Goal: Task Accomplishment & Management: Use online tool/utility

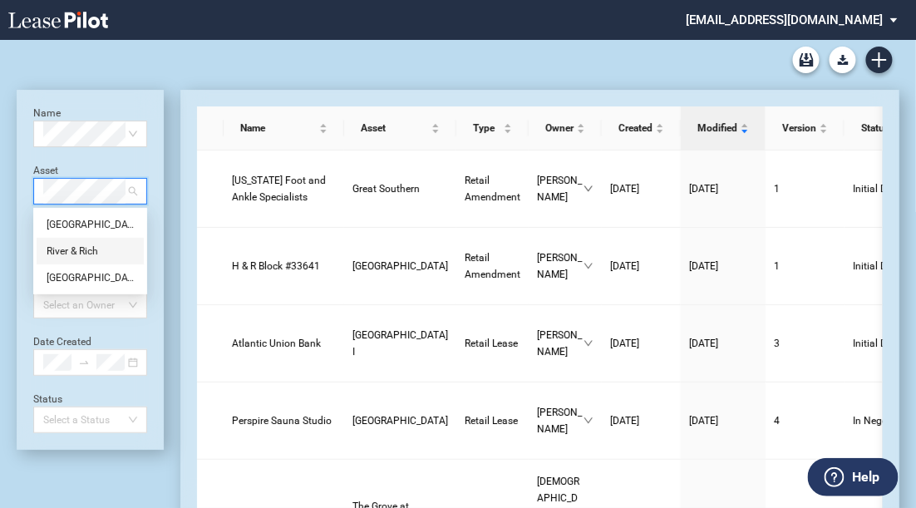
click at [100, 240] on div "River & Rich" at bounding box center [90, 251] width 107 height 27
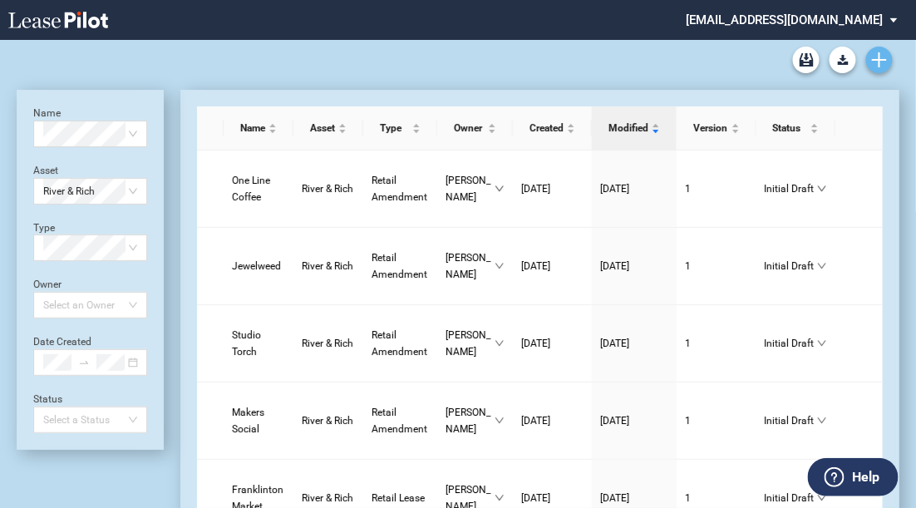
click at [881, 66] on use "Create new document" at bounding box center [879, 59] width 15 height 15
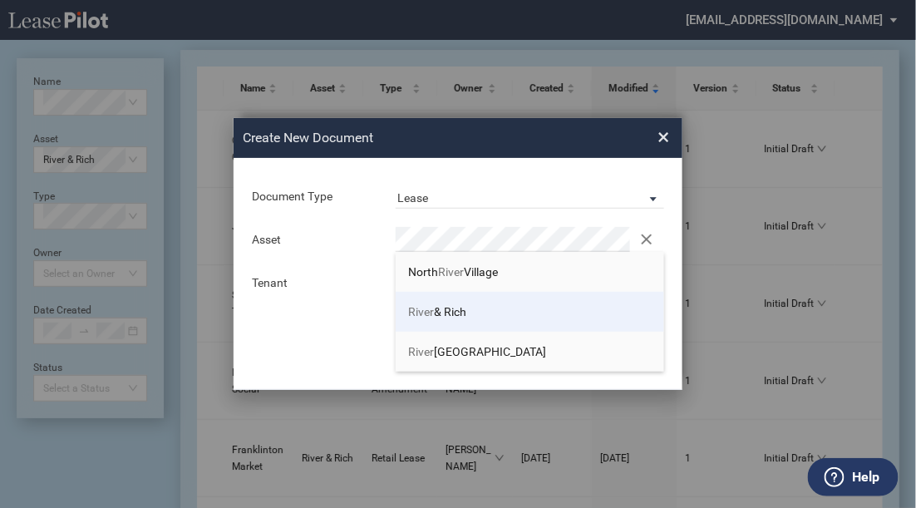
click at [476, 308] on li "River & Rich" at bounding box center [530, 312] width 269 height 40
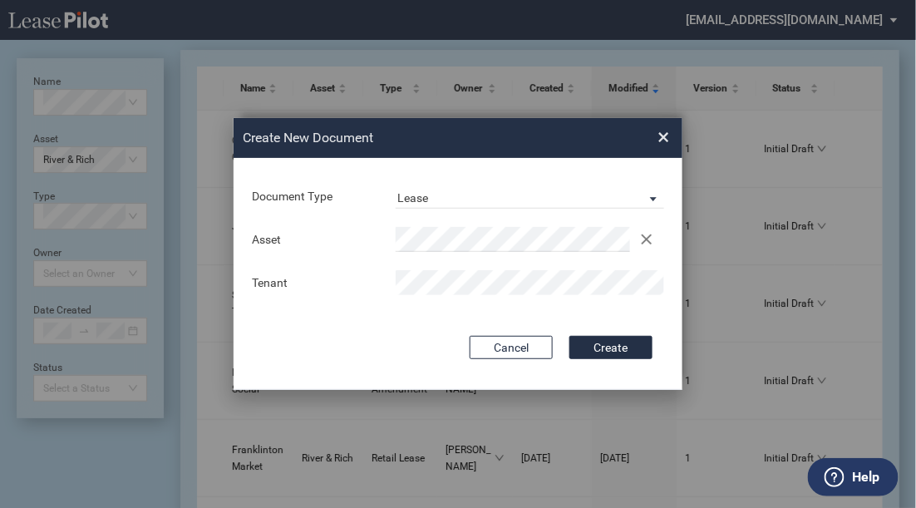
drag, startPoint x: 640, startPoint y: 338, endPoint x: 647, endPoint y: 332, distance: 9.4
click at [639, 338] on button "Create" at bounding box center [611, 347] width 83 height 23
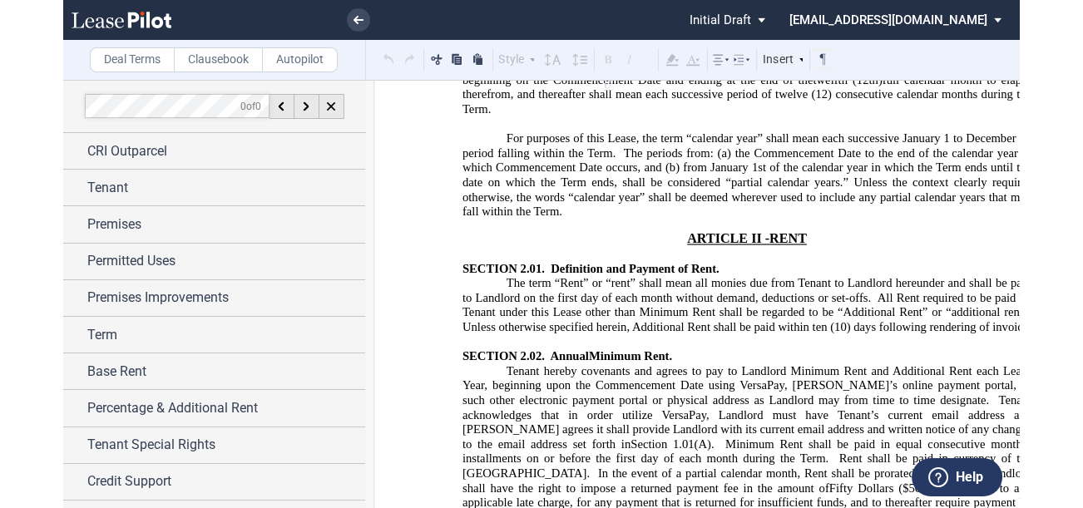
scroll to position [3260, 0]
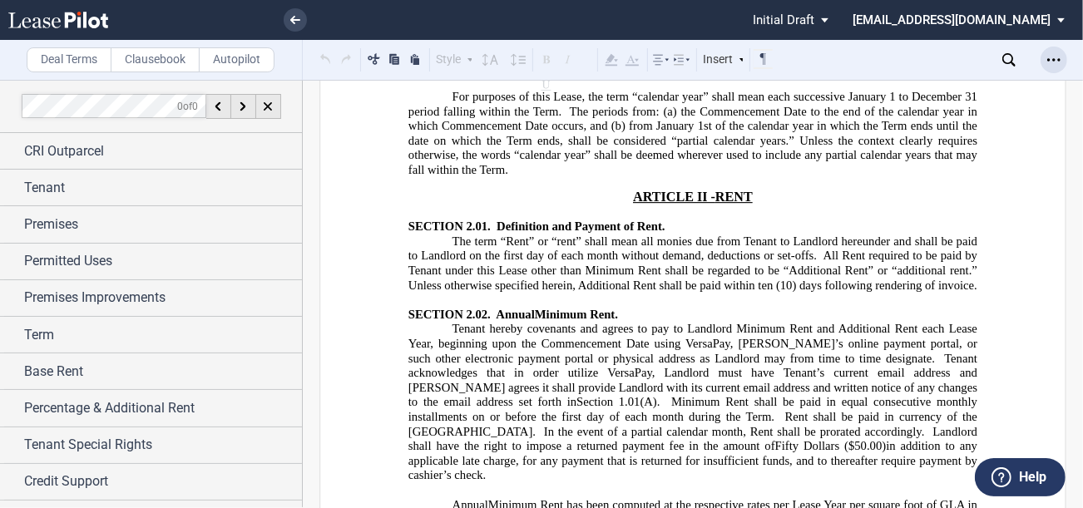
click at [924, 57] on div "Open Lease options menu" at bounding box center [1053, 60] width 27 height 27
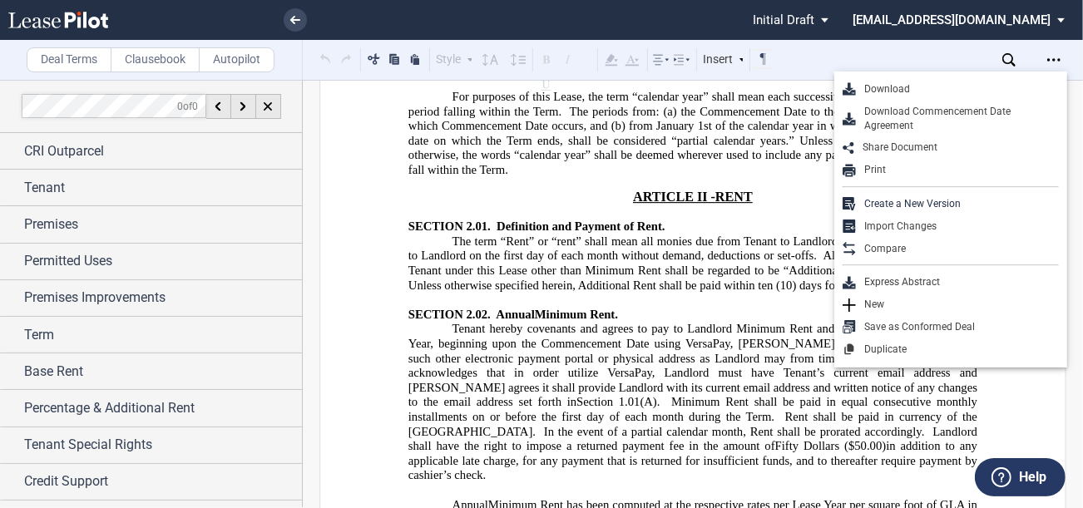
click at [924, 91] on div "Download" at bounding box center [957, 89] width 203 height 14
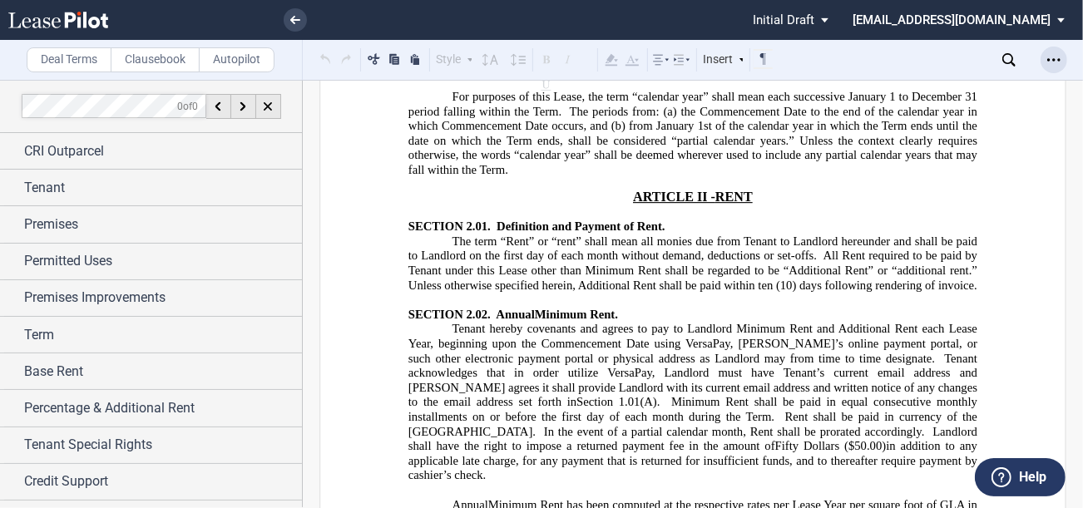
click at [924, 64] on icon "Open Lease options menu" at bounding box center [1053, 59] width 13 height 13
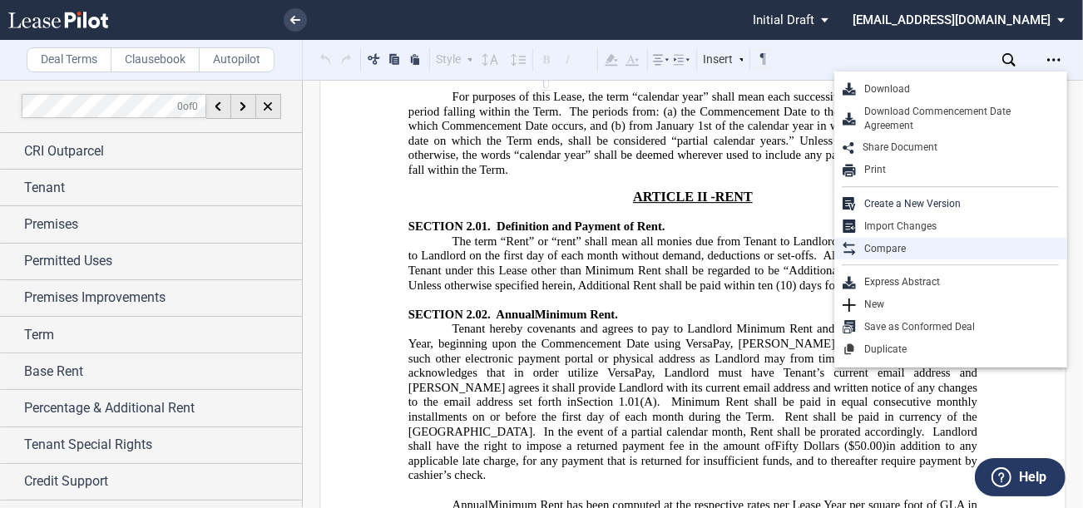
click at [917, 238] on div "Compare" at bounding box center [950, 249] width 233 height 22
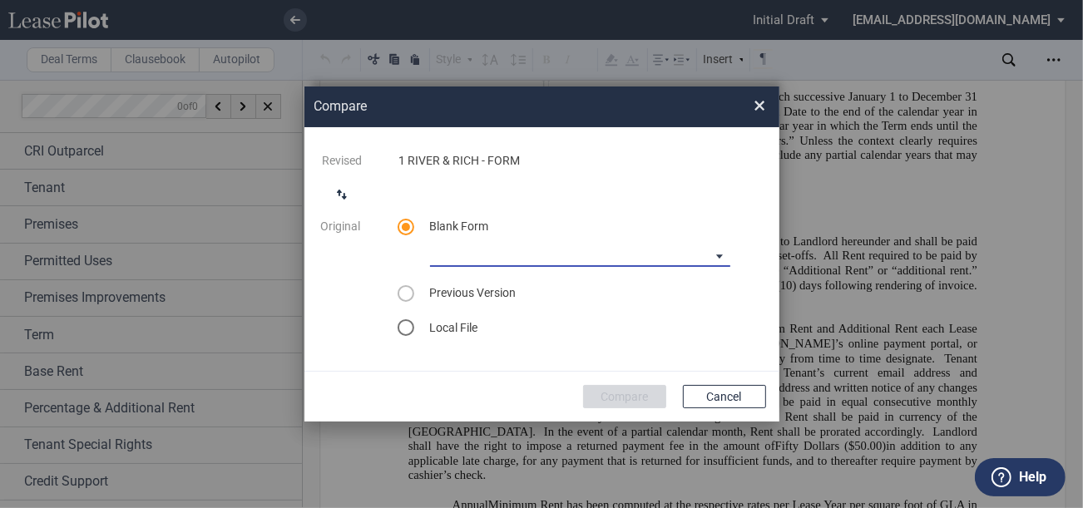
click at [526, 254] on md-select "CASTO North Carolina Lease Blank CASTO Ohio Lease Blank CASTO Hartwell Village …" at bounding box center [580, 254] width 300 height 25
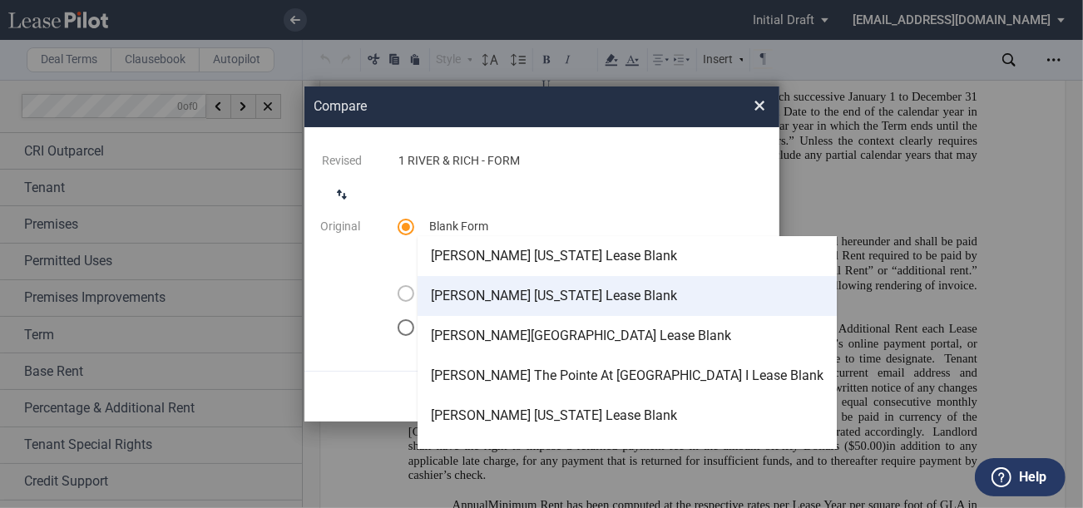
click at [526, 287] on div "[PERSON_NAME] [US_STATE] Lease Blank" at bounding box center [554, 296] width 246 height 18
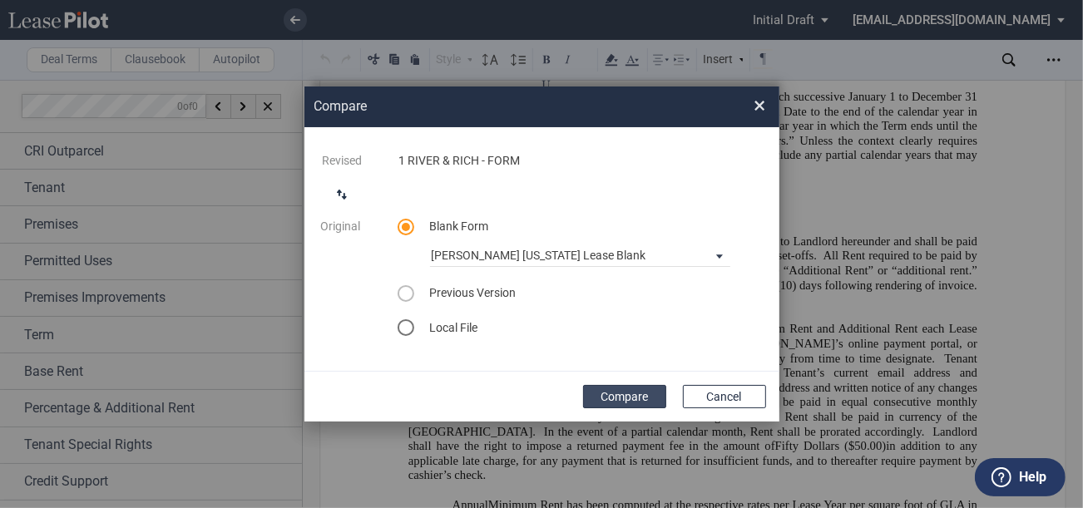
click at [633, 401] on button "Compare" at bounding box center [624, 396] width 83 height 23
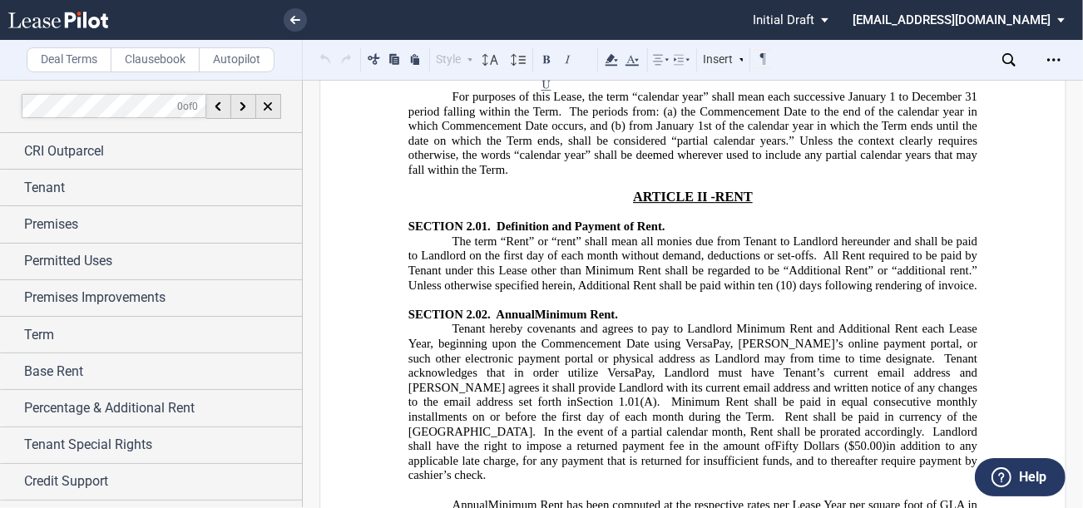
scroll to position [176, 0]
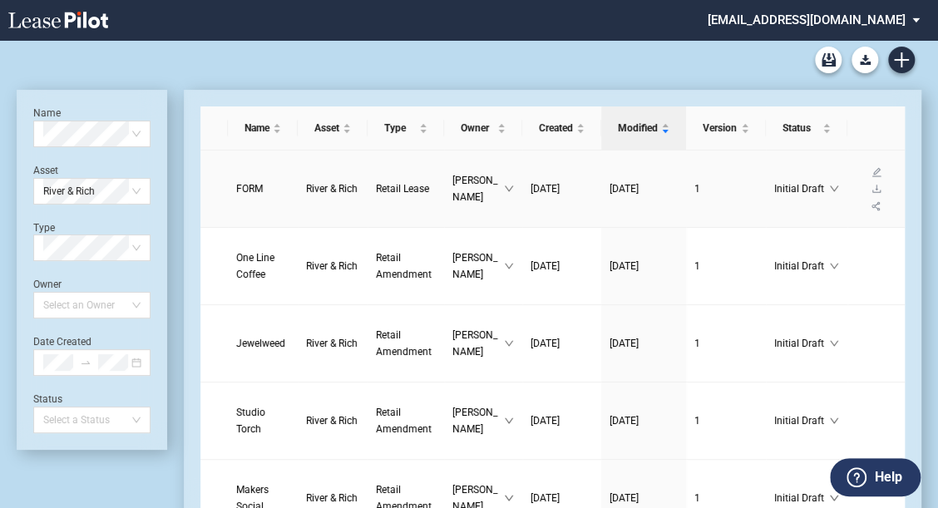
click at [250, 191] on span "FORM" at bounding box center [249, 189] width 27 height 12
click at [261, 185] on span "FORM" at bounding box center [249, 189] width 27 height 12
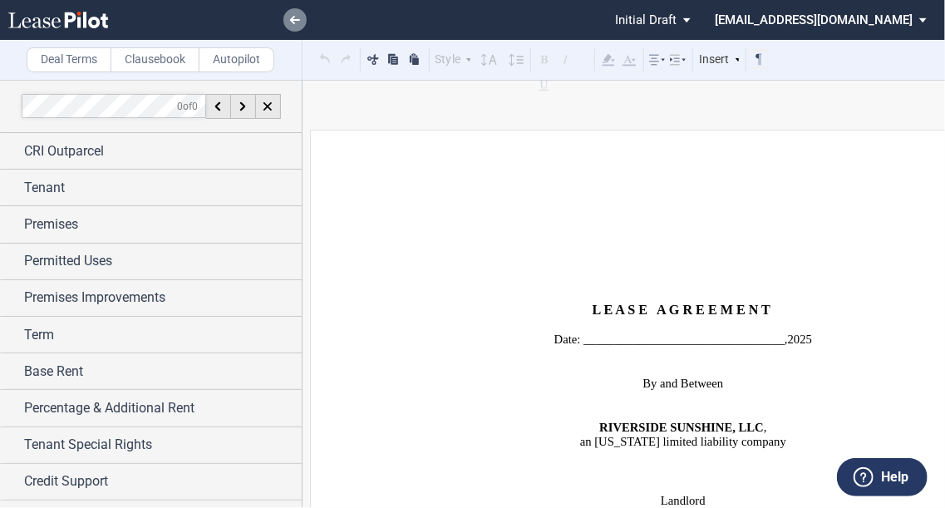
click at [294, 19] on use at bounding box center [295, 20] width 10 height 8
